Goal: Download file/media

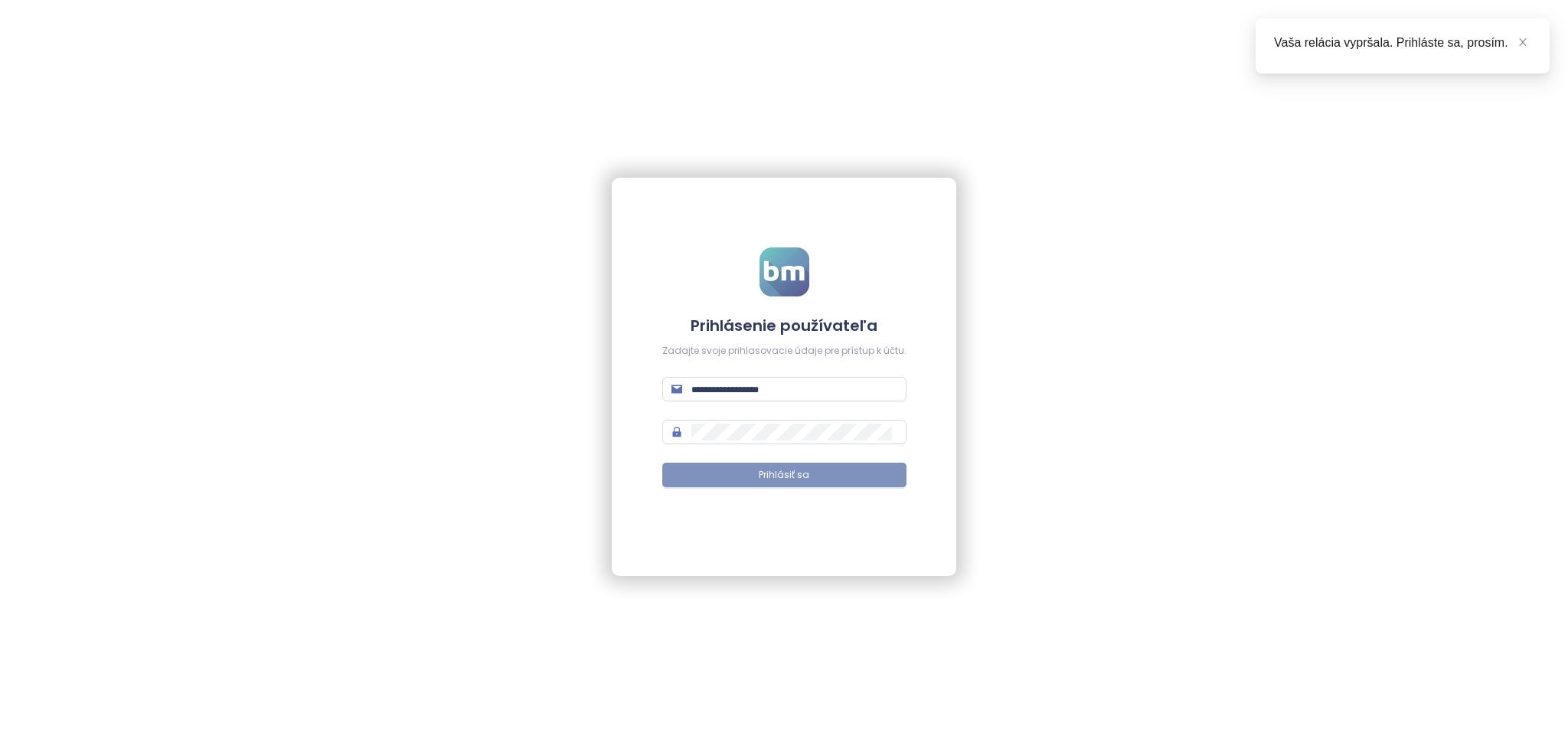
type input "**********"
click at [697, 471] on button "Prihlásiť sa" at bounding box center [784, 475] width 244 height 25
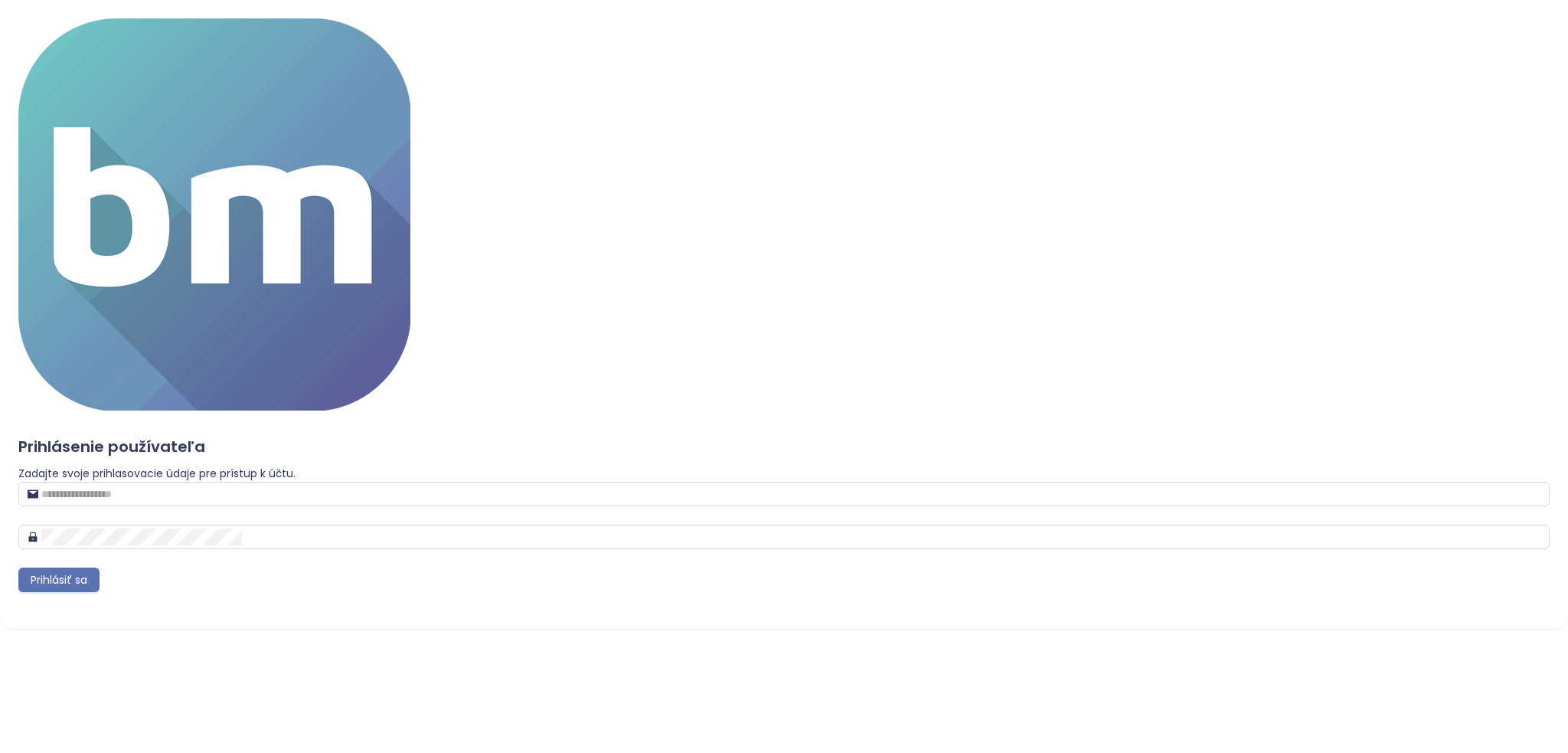
type input "**********"
click at [99, 568] on button "Prihlásiť sa" at bounding box center [59, 580] width 81 height 25
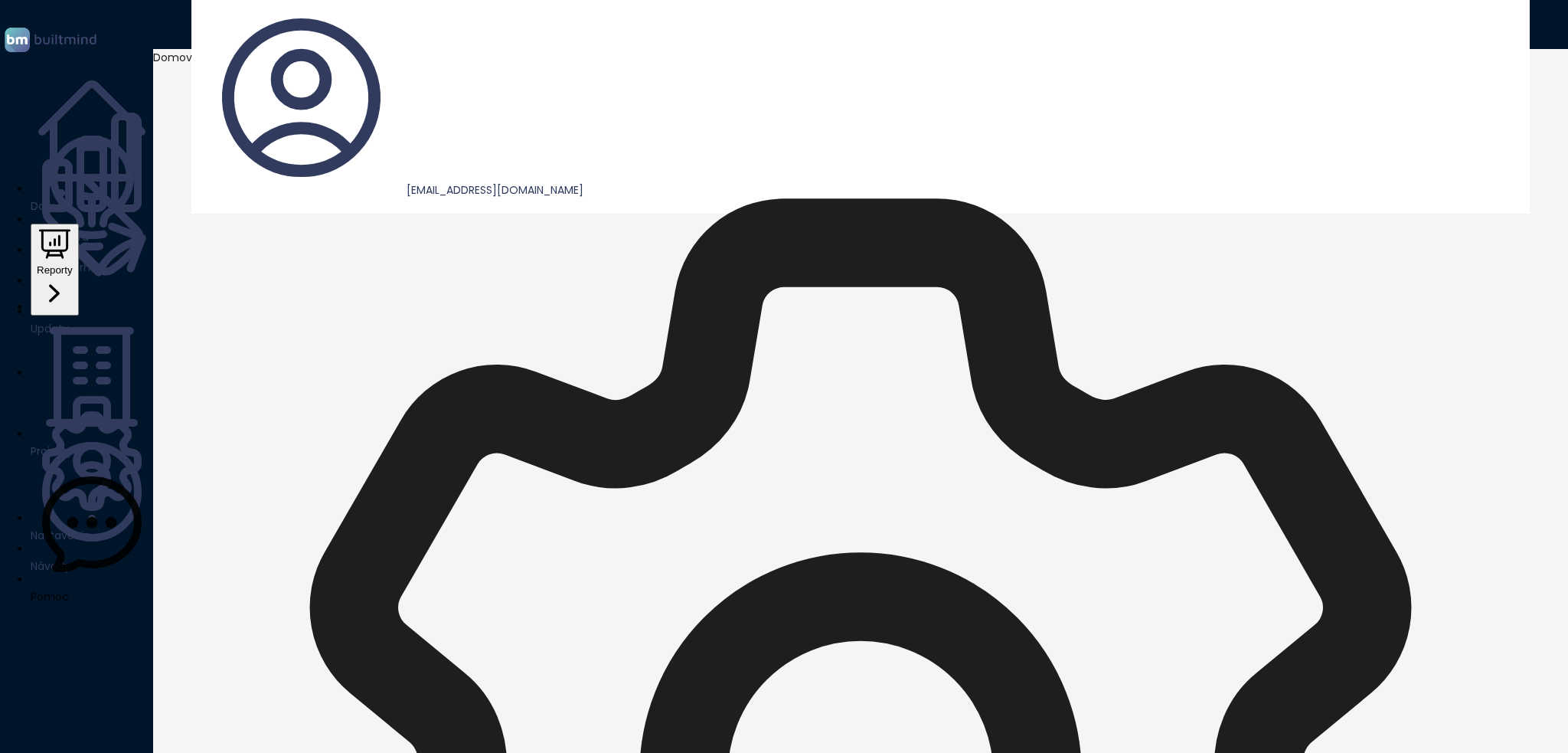
click at [79, 258] on button "Reporty" at bounding box center [55, 269] width 49 height 92
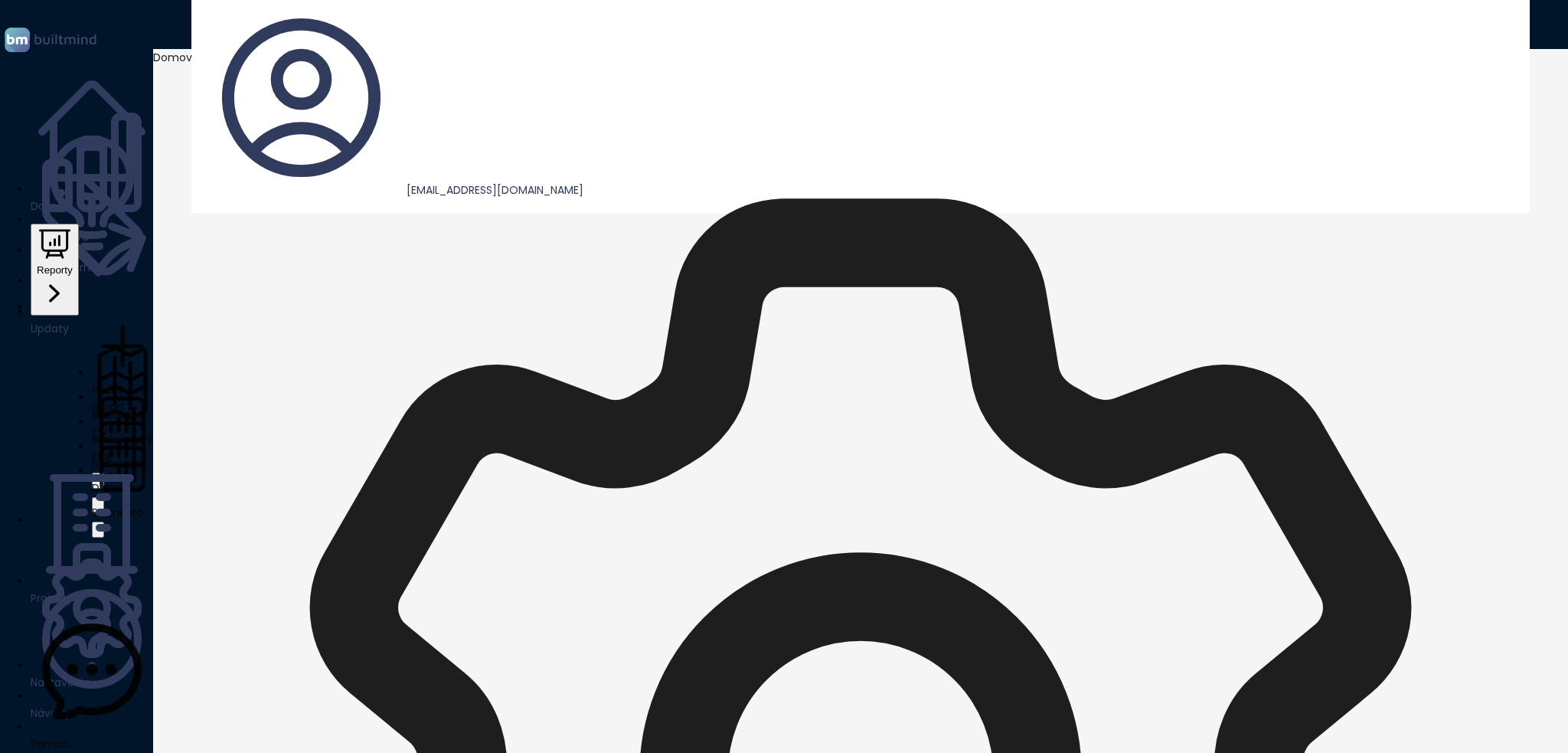
click at [99, 406] on div "Bratislava I-V" at bounding box center [122, 423] width 61 height 34
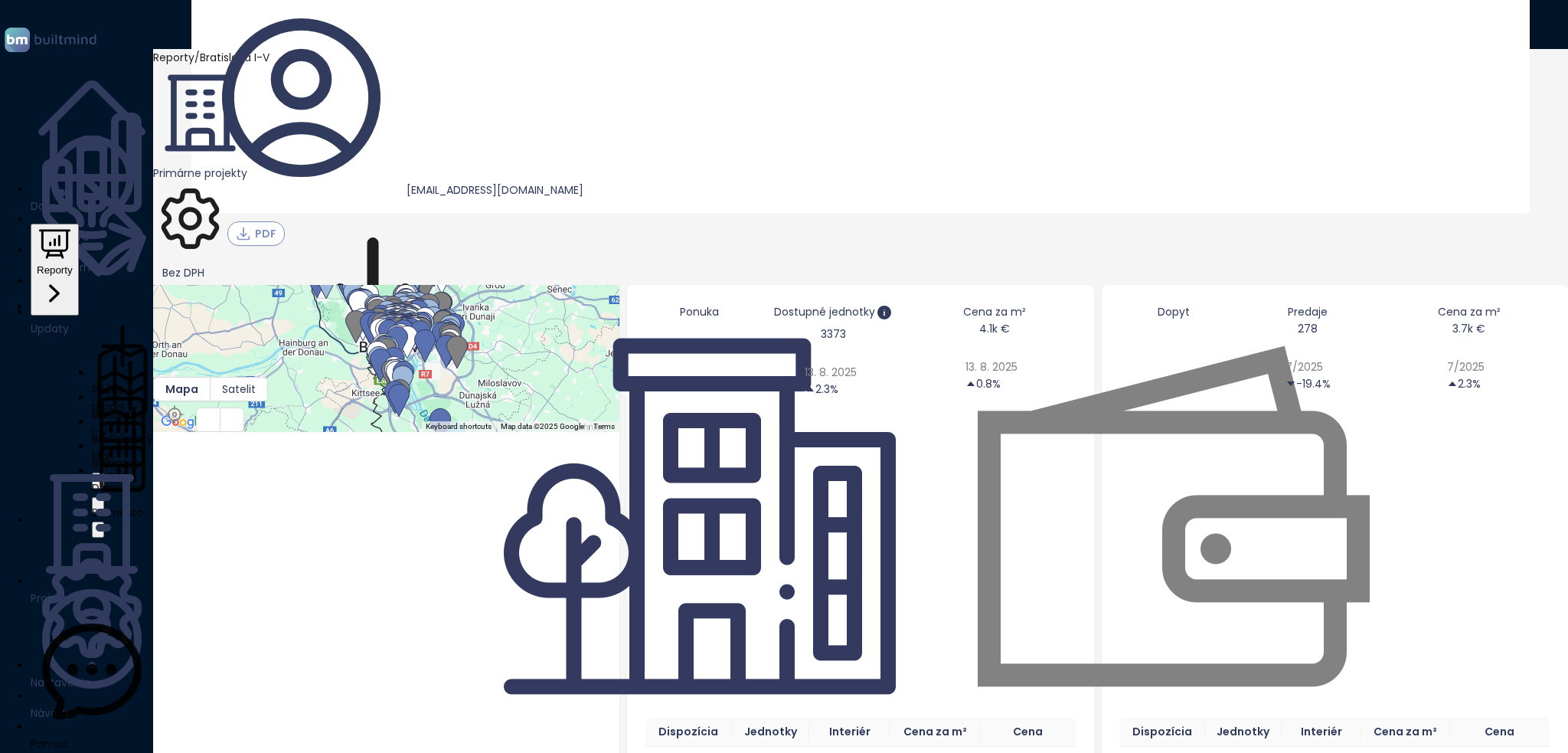
click at [251, 226] on icon "button" at bounding box center [244, 234] width 15 height 15
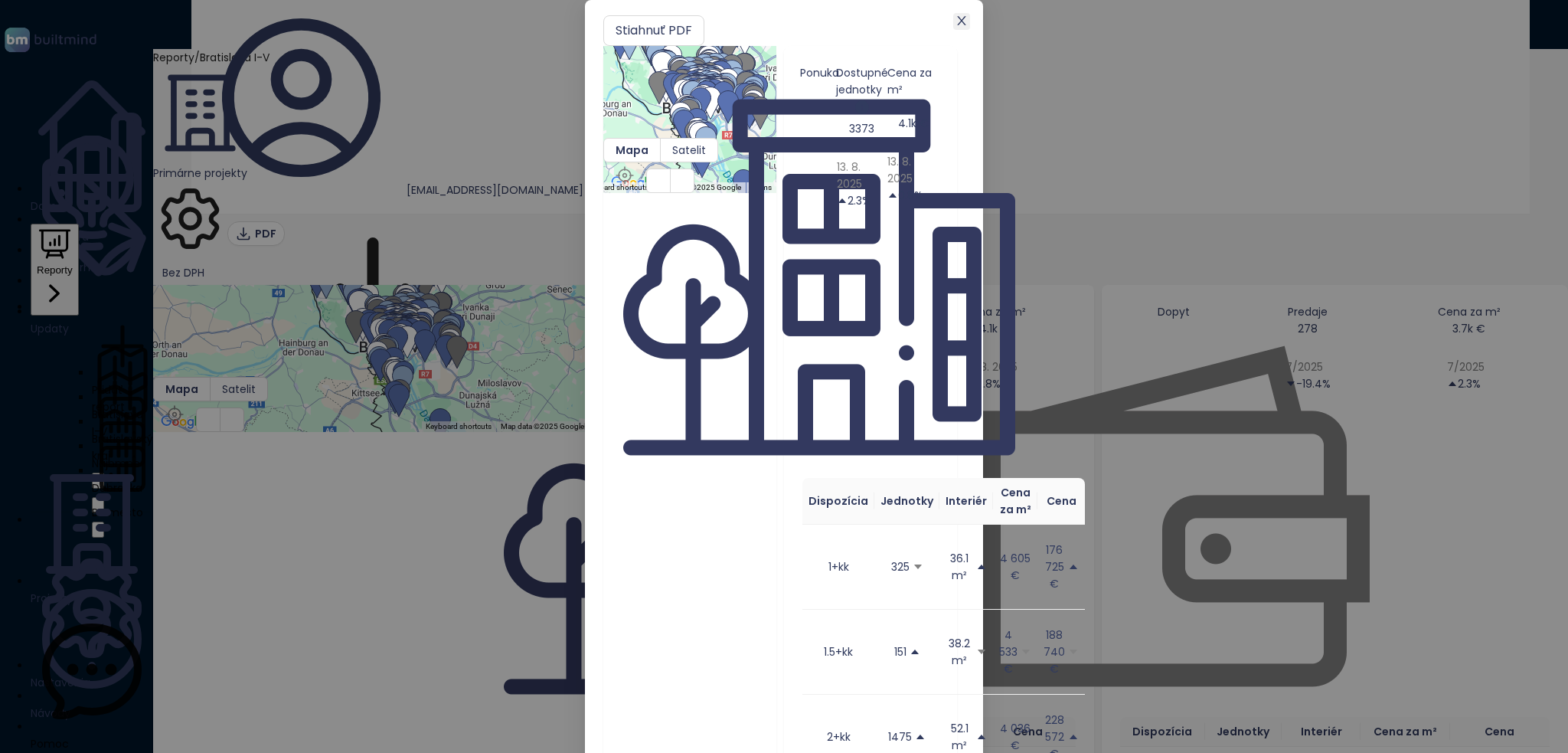
click at [968, 27] on icon "close" at bounding box center [962, 21] width 12 height 12
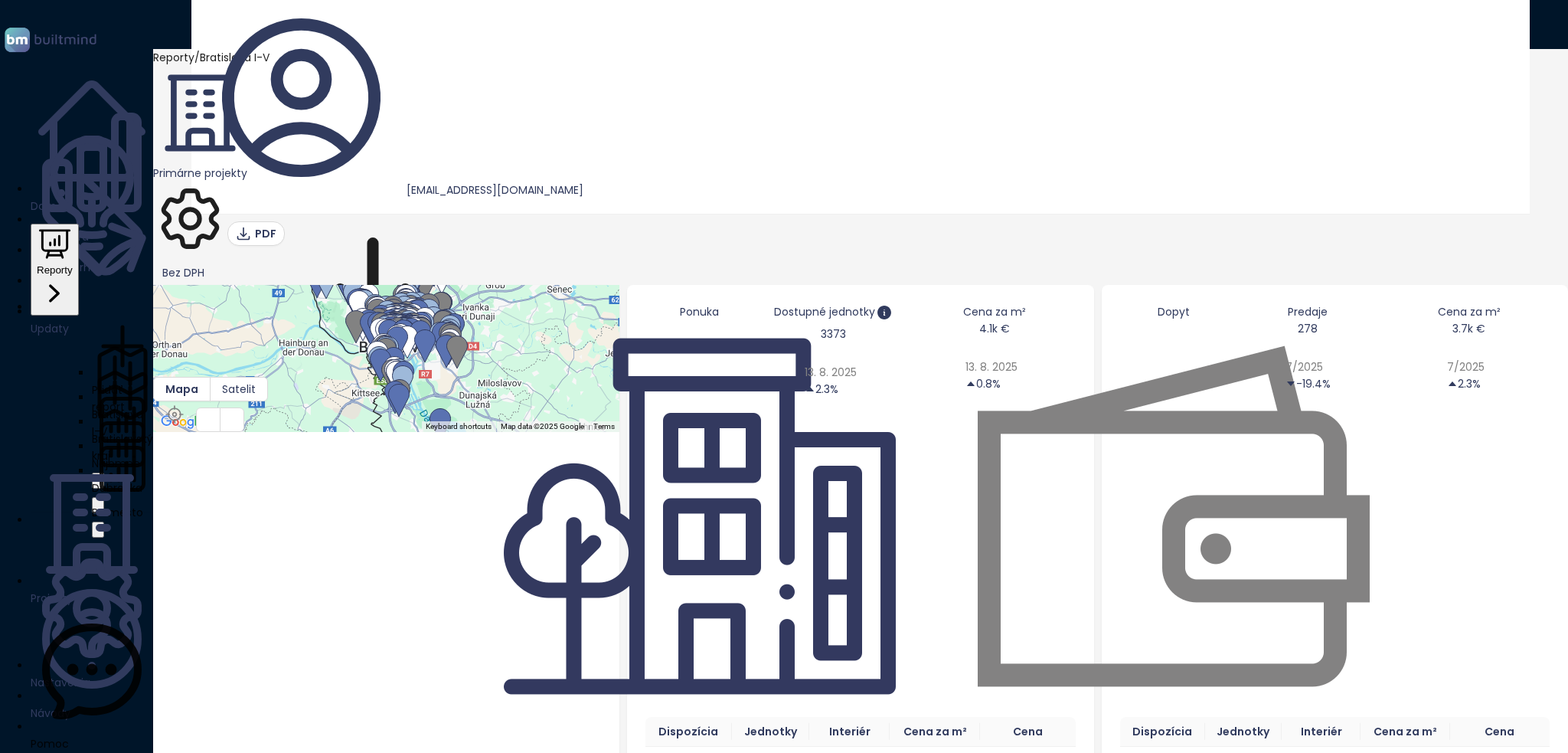
click at [362, 380] on span "Market Data" at bounding box center [329, 388] width 66 height 15
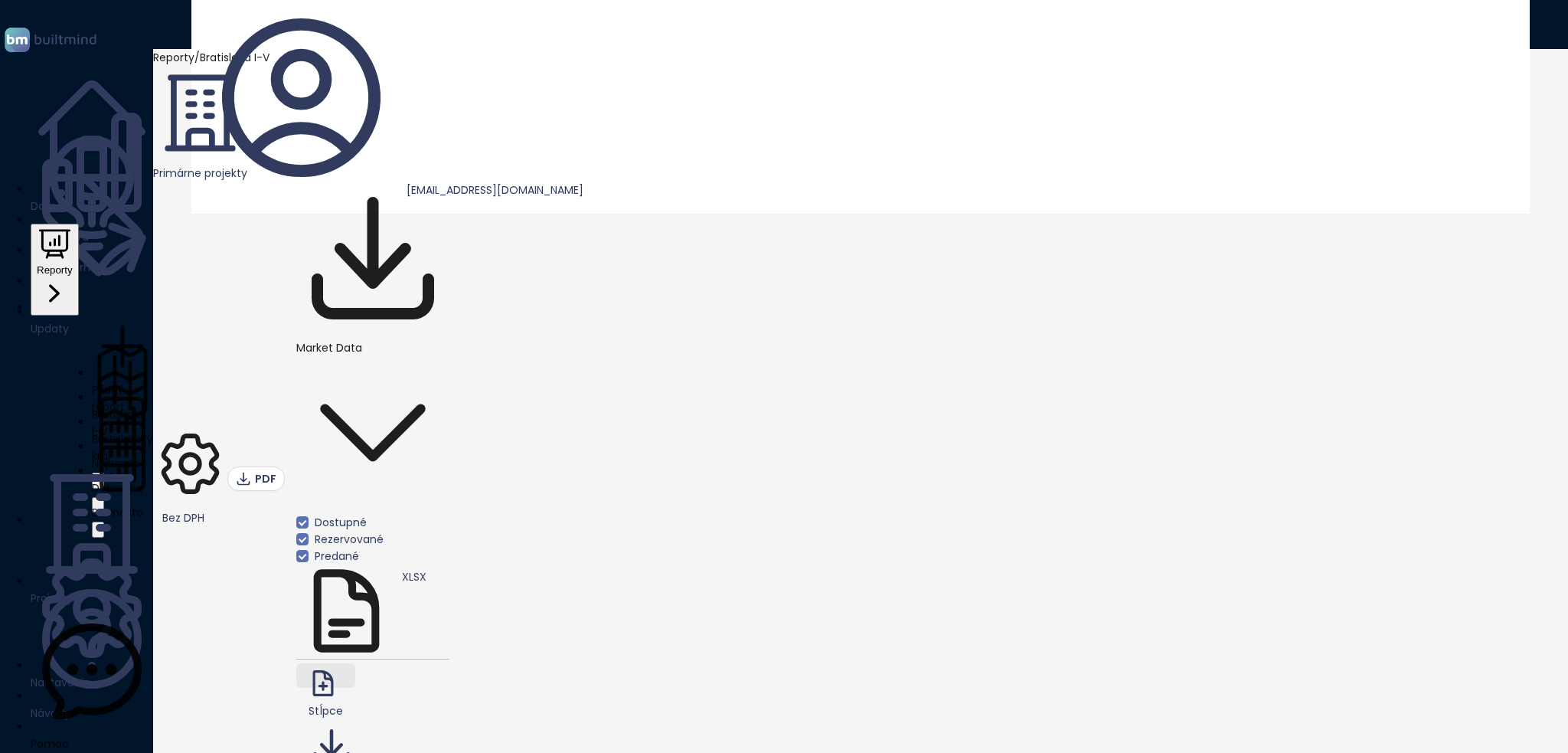
click at [343, 702] on div "Stĺpce" at bounding box center [325, 711] width 35 height 17
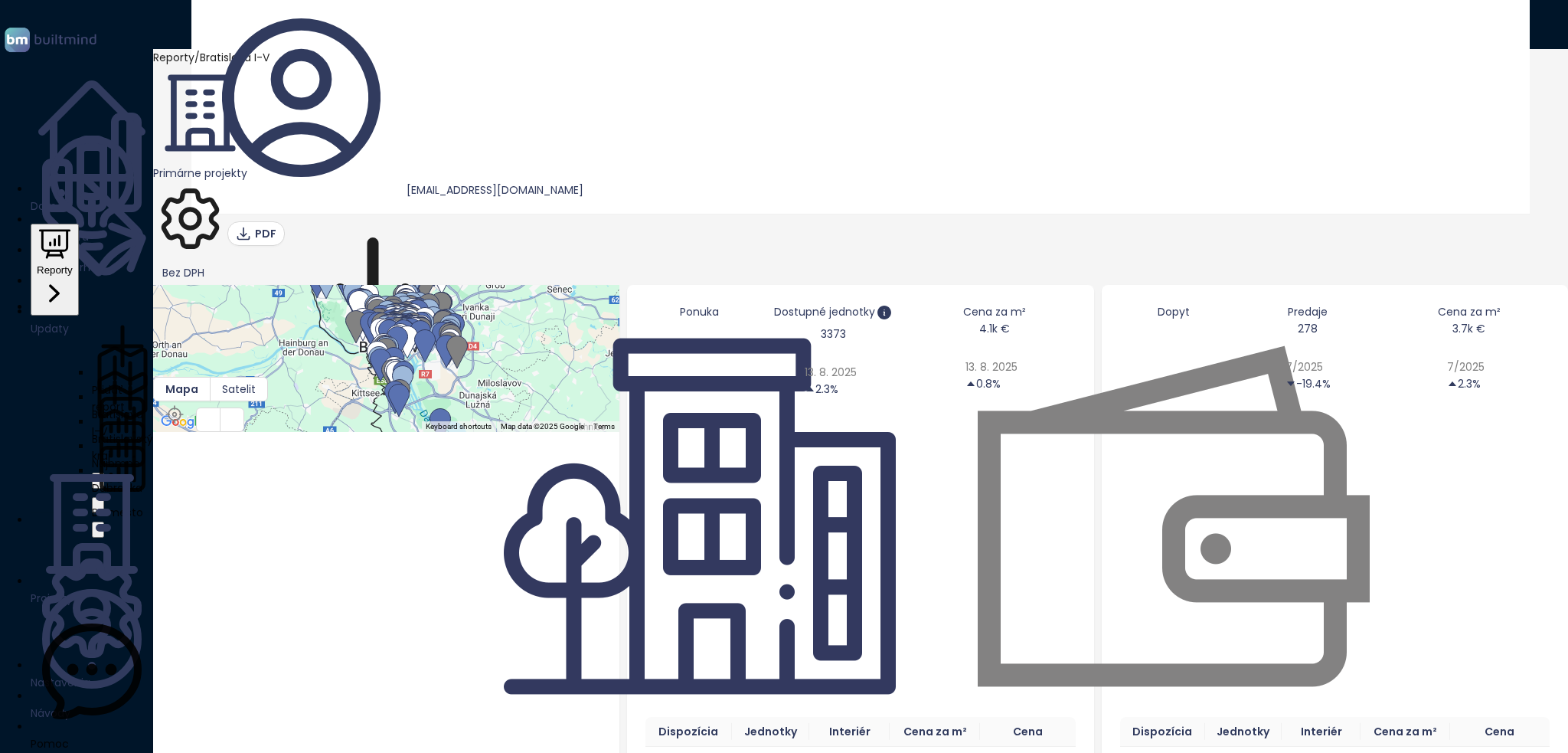
click at [1453, 465] on div "Dopyt Predaje 278 7/2025 -19.4% Cena za m² 3.7k € 7/2025 2.3% Dispozícia Jednot…" at bounding box center [1335, 704] width 467 height 839
click at [1474, 49] on div "Reporty / [GEOGRAPHIC_DATA] I-V Primárne projekty Bez DPH PDF Market Data" at bounding box center [861, 167] width 1415 height 236
click at [362, 380] on span "Market Data" at bounding box center [329, 388] width 66 height 15
click at [1366, 437] on div "Dopyt Predaje 278 7/2025 -19.4% Cena za m² 3.7k € 7/2025 2.3% Dispozícia Jednot…" at bounding box center [1335, 704] width 467 height 839
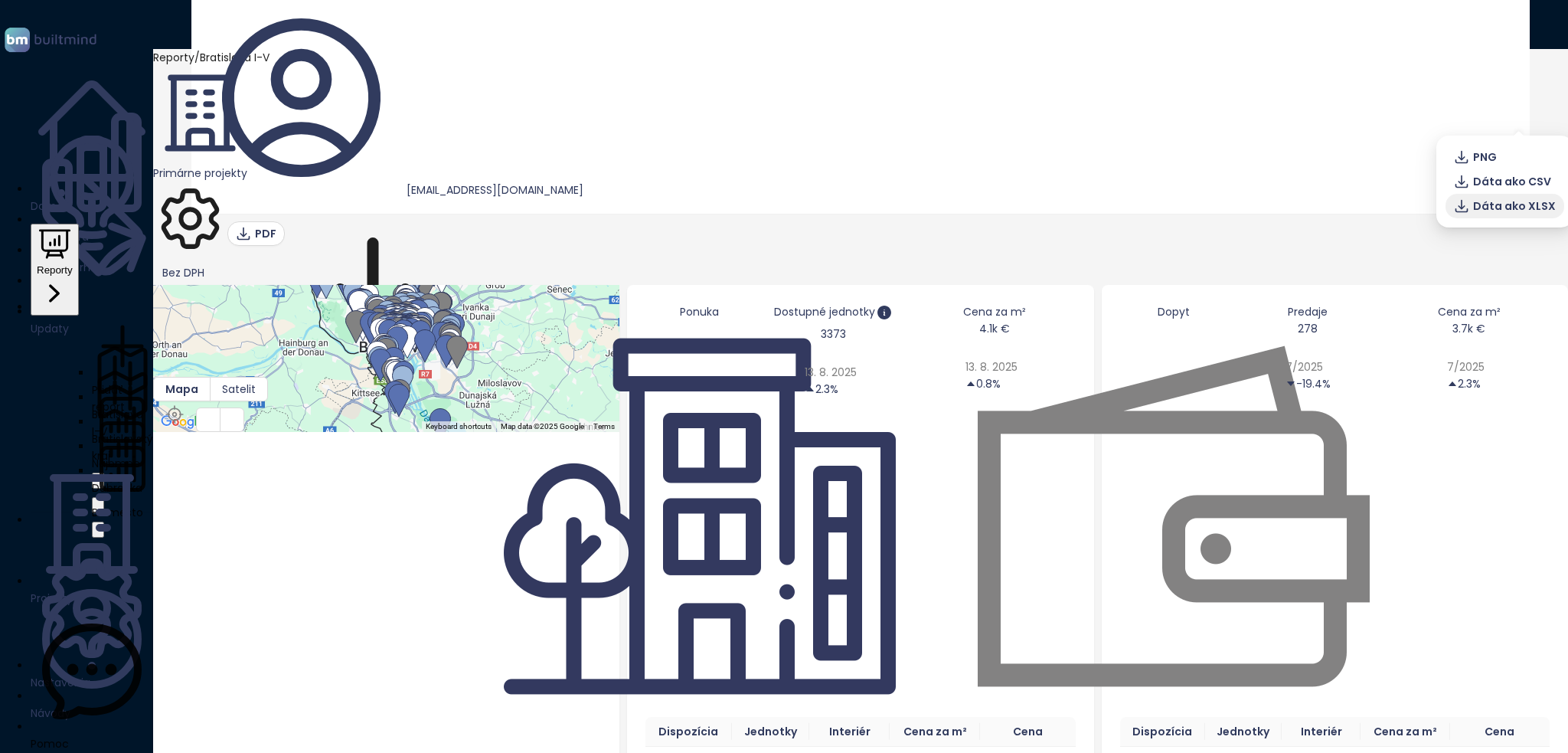
click at [1498, 205] on span "Dáta ako XLSX" at bounding box center [1514, 206] width 83 height 17
click at [218, 262] on span "Bez DPH" at bounding box center [190, 273] width 56 height 23
click at [1270, 98] on div "S DPH" at bounding box center [1270, 89] width 65 height 25
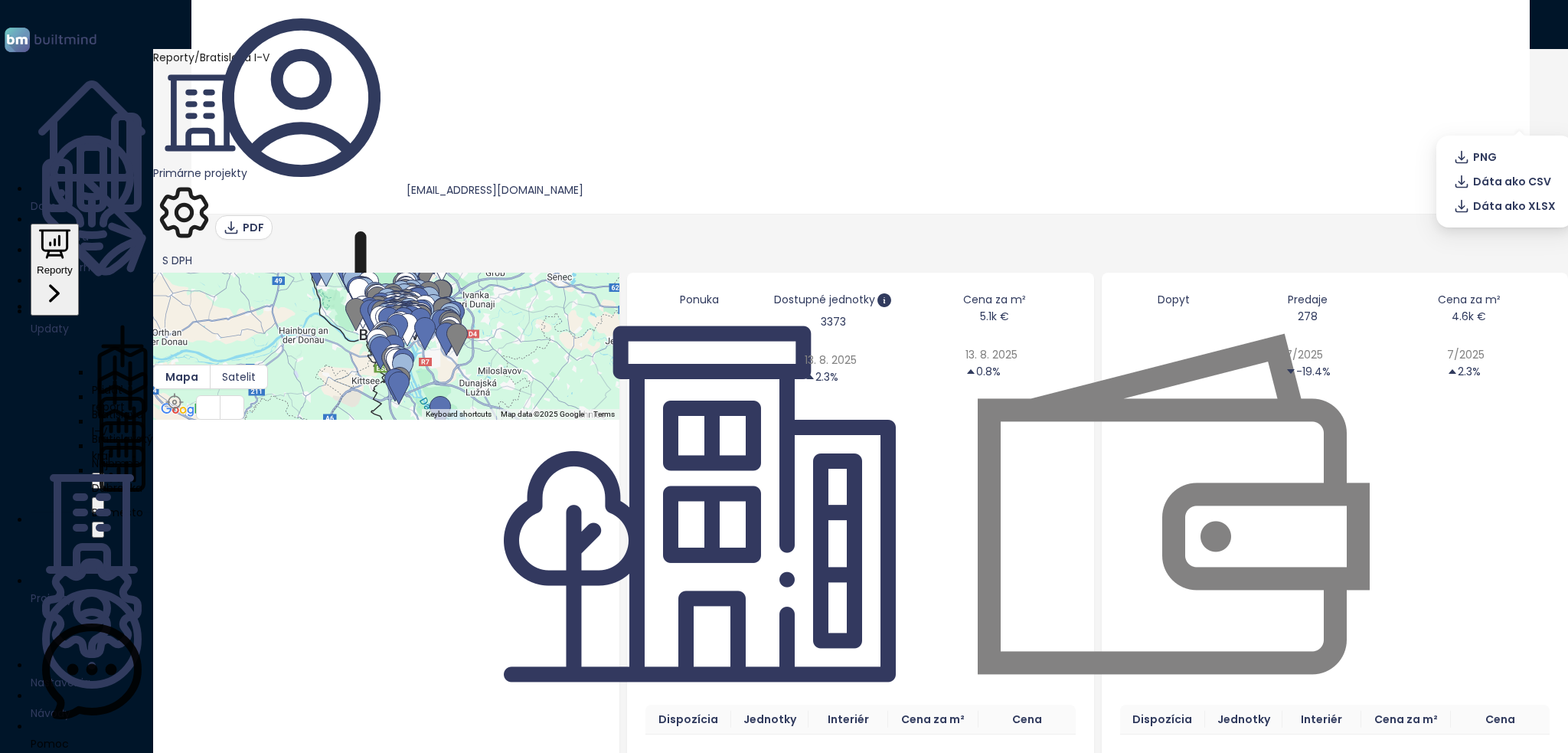
click at [1501, 303] on icon at bounding box center [1501, 303] width 0 height 0
click at [1507, 207] on span "Dáta ako XLSX" at bounding box center [1514, 206] width 83 height 17
click at [1377, 481] on div "Dopyt Predaje 278 7/2025 -19.4% Cena za m² 4.6k € 7/2025 2.3% Dispozícia Jednot…" at bounding box center [1335, 692] width 467 height 839
